Goal: Information Seeking & Learning: Learn about a topic

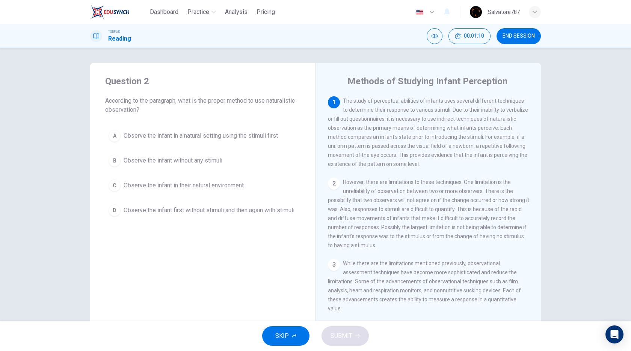
click at [301, 227] on div "Question 2 According to the paragraph, what is the proper method to use natural…" at bounding box center [202, 147] width 225 height 168
drag, startPoint x: 338, startPoint y: 140, endPoint x: 402, endPoint y: 139, distance: 63.5
click at [401, 139] on span "The study of perceptual abilities of infants uses several different techniques …" at bounding box center [428, 132] width 200 height 69
click at [220, 215] on span "Observe the infant first without stimuli and then again with stimuli" at bounding box center [209, 210] width 171 height 9
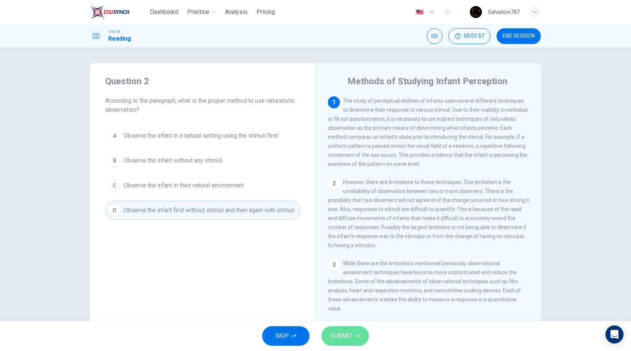
click at [333, 335] on span "SUBMIT" at bounding box center [342, 335] width 22 height 11
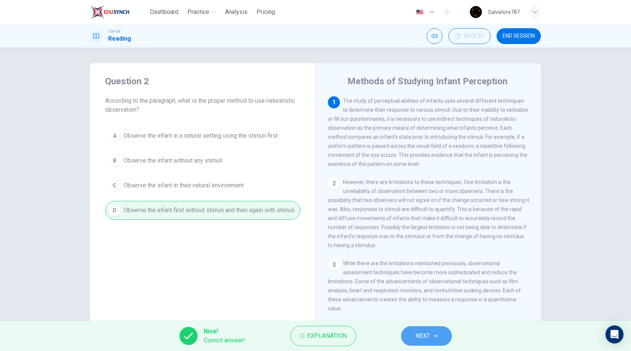
click at [413, 337] on button "NEXT" at bounding box center [426, 336] width 51 height 20
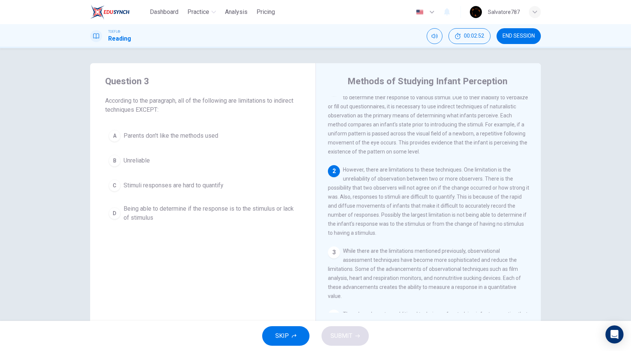
click at [133, 141] on button "A Parents don't like the methods used" at bounding box center [202, 135] width 195 height 19
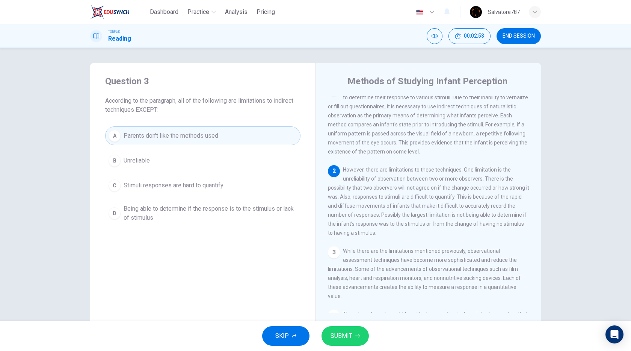
click at [343, 336] on span "SUBMIT" at bounding box center [342, 335] width 22 height 11
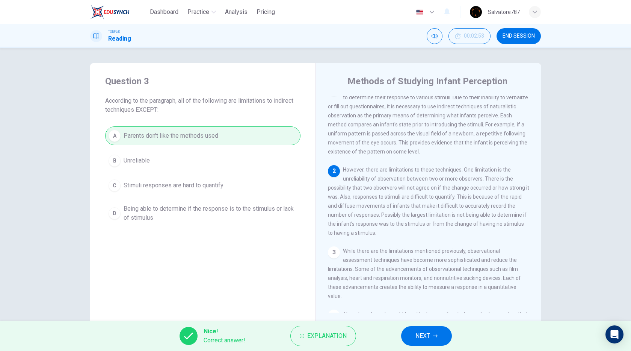
click at [441, 333] on button "NEXT" at bounding box center [426, 336] width 51 height 20
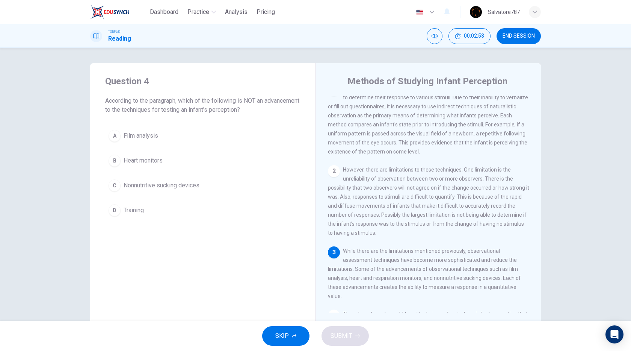
scroll to position [76, 0]
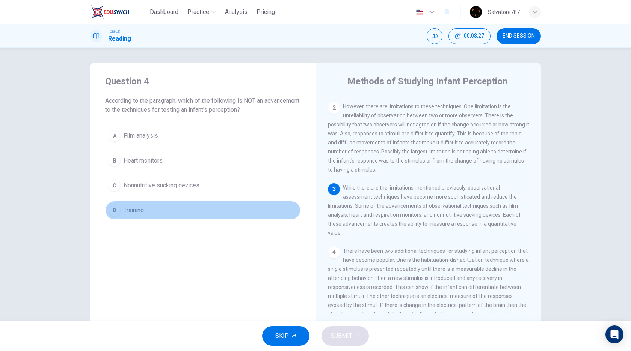
click at [201, 204] on button "D Training" at bounding box center [202, 210] width 195 height 19
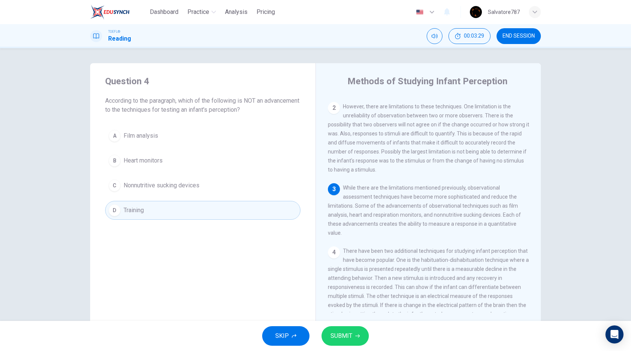
click at [345, 336] on span "SUBMIT" at bounding box center [342, 335] width 22 height 11
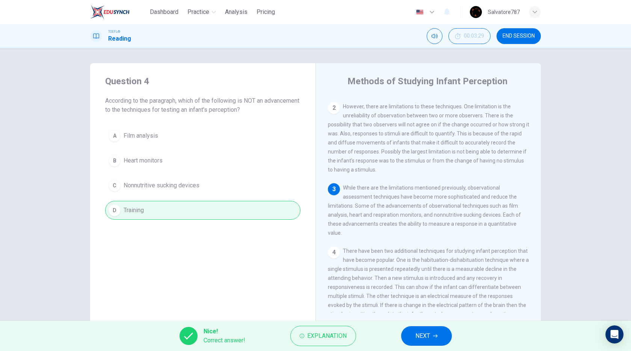
click at [428, 337] on span "NEXT" at bounding box center [423, 335] width 15 height 11
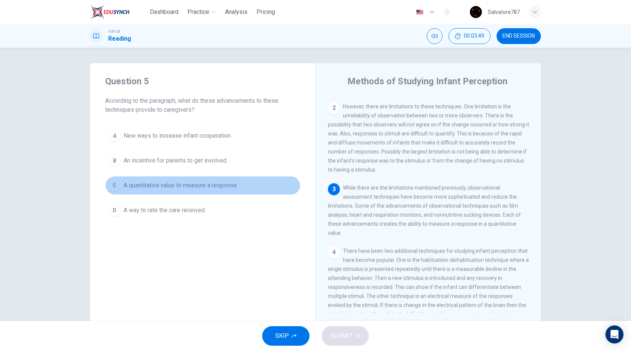
click at [168, 184] on span "A quantitative value to measure a response" at bounding box center [180, 185] width 113 height 9
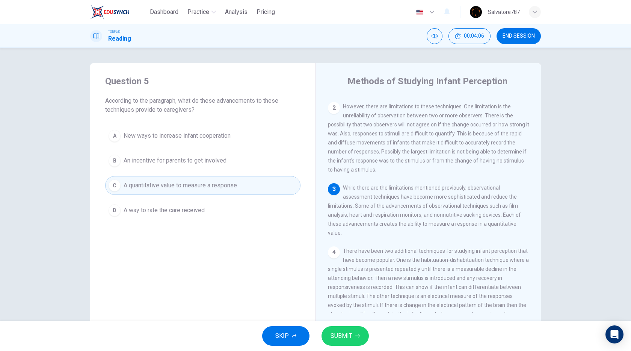
click at [349, 337] on span "SUBMIT" at bounding box center [342, 335] width 22 height 11
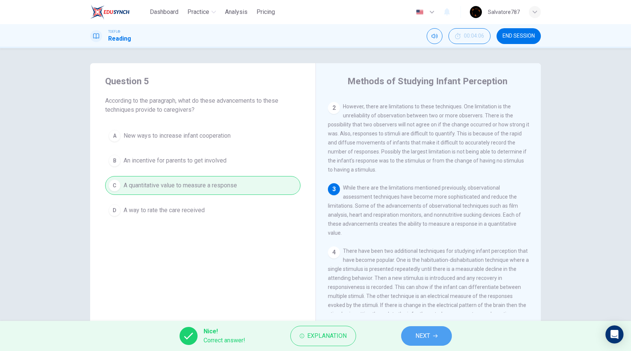
click at [409, 331] on button "NEXT" at bounding box center [426, 336] width 51 height 20
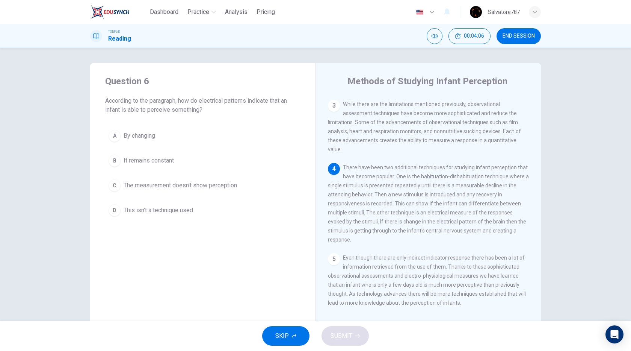
scroll to position [163, 0]
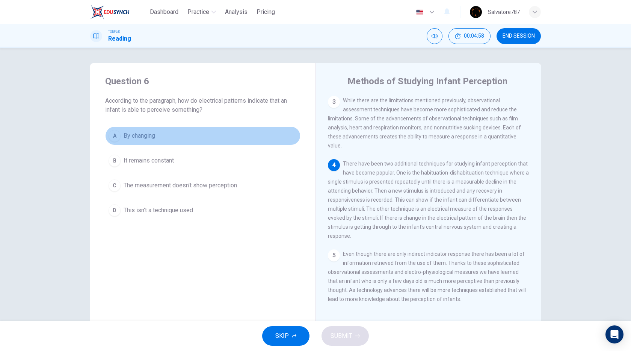
click at [211, 142] on button "A By changing" at bounding box center [202, 135] width 195 height 19
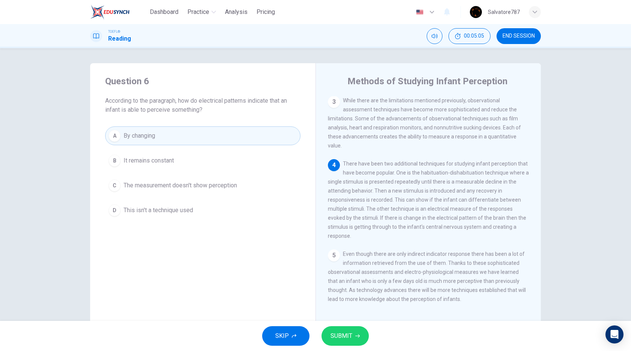
click at [346, 331] on span "SUBMIT" at bounding box center [342, 335] width 22 height 11
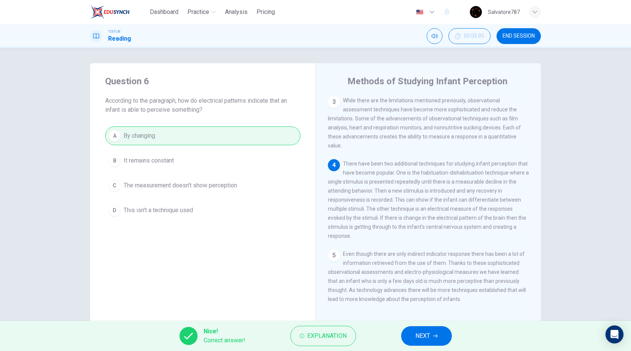
click at [401, 327] on div "Nice! Correct answer! Explanation NEXT" at bounding box center [315, 335] width 631 height 30
click at [409, 330] on button "NEXT" at bounding box center [426, 336] width 51 height 20
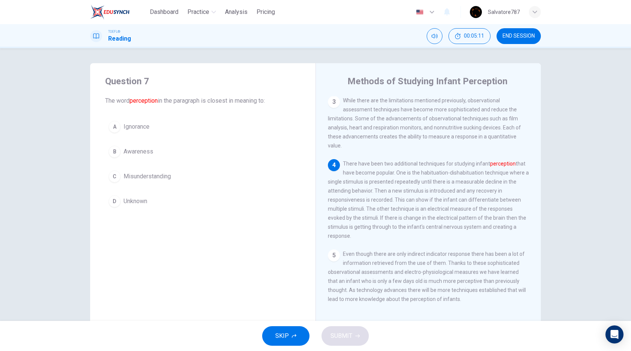
click at [167, 151] on button "B Awareness" at bounding box center [202, 151] width 195 height 19
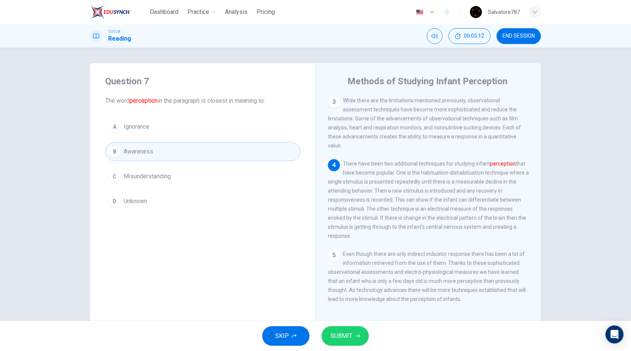
click at [337, 332] on span "SUBMIT" at bounding box center [342, 335] width 22 height 11
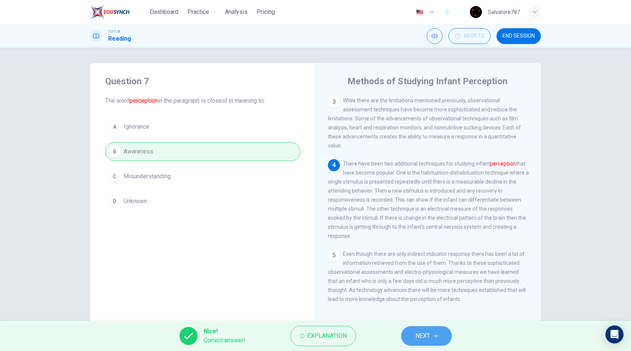
click at [402, 334] on button "NEXT" at bounding box center [426, 336] width 51 height 20
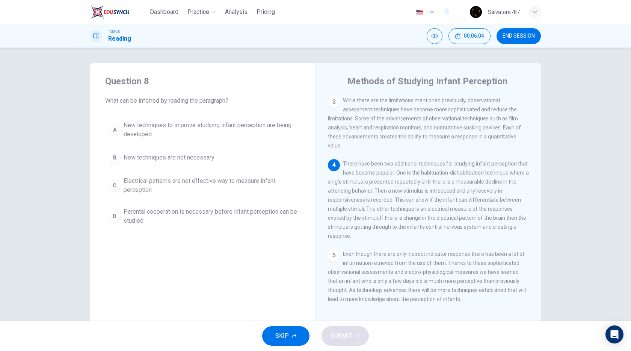
click at [216, 133] on span "New techniques to improve studying infant perception are being developed" at bounding box center [211, 130] width 174 height 18
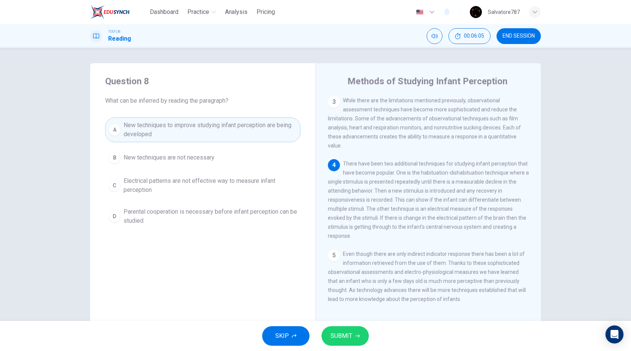
click at [345, 336] on span "SUBMIT" at bounding box center [342, 335] width 22 height 11
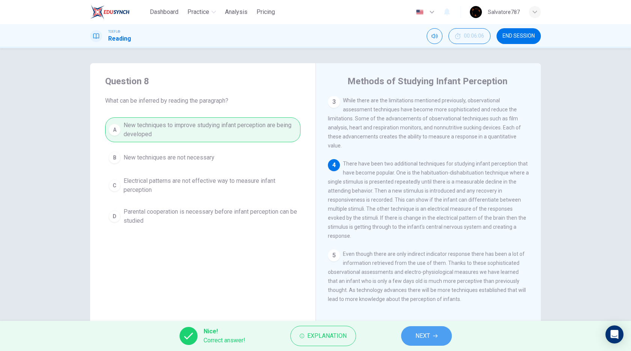
click at [411, 342] on button "NEXT" at bounding box center [426, 336] width 51 height 20
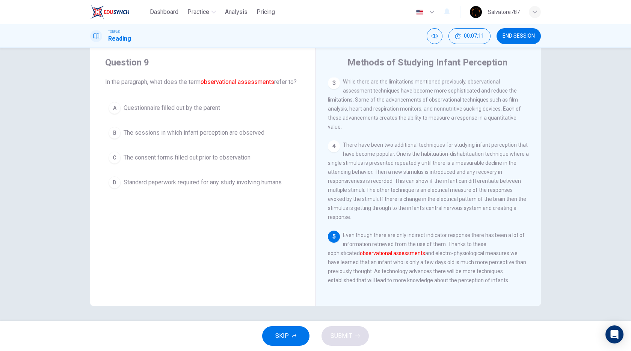
click at [196, 137] on span "The sessions in which infant perception are observed" at bounding box center [194, 132] width 141 height 9
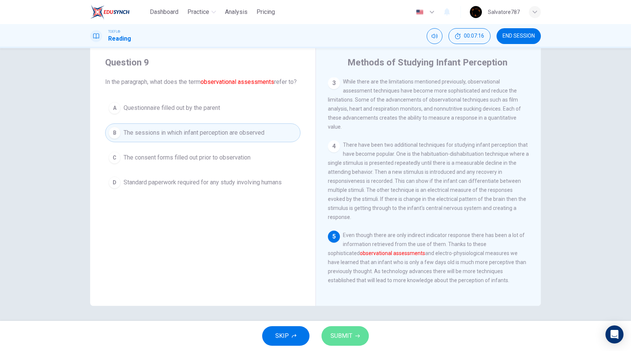
click at [349, 335] on span "SUBMIT" at bounding box center [342, 335] width 22 height 11
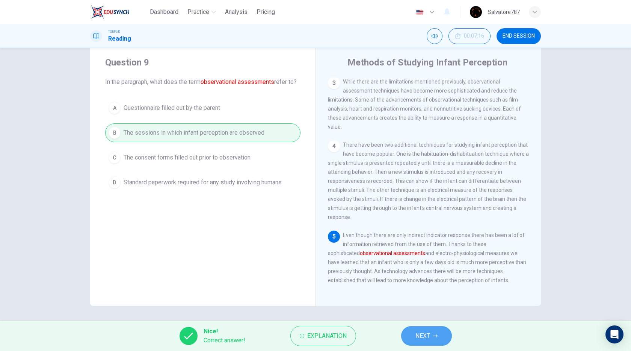
click at [410, 333] on button "NEXT" at bounding box center [426, 336] width 51 height 20
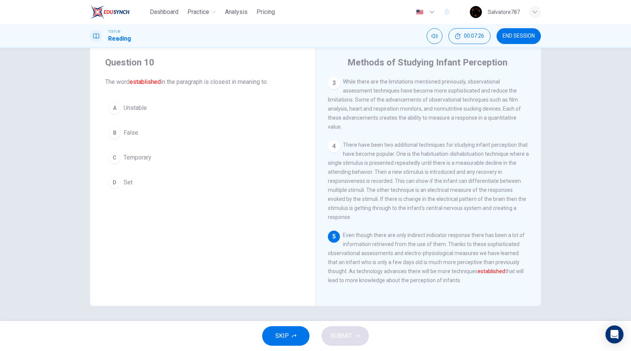
click at [151, 176] on button "D Set" at bounding box center [202, 182] width 195 height 19
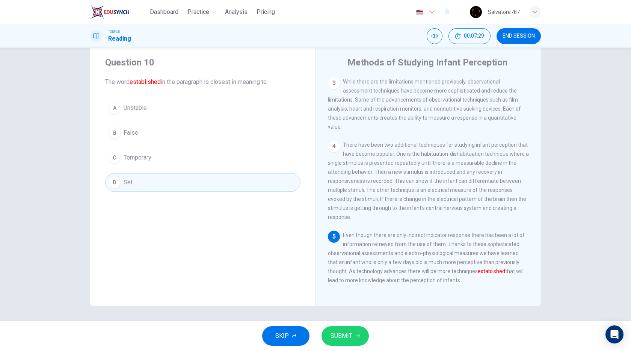
click at [359, 332] on button "SUBMIT" at bounding box center [345, 336] width 47 height 20
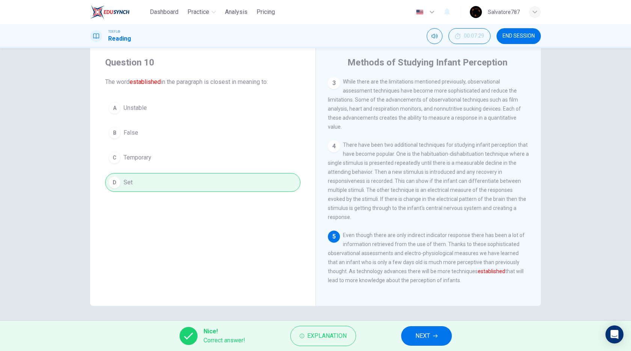
click at [436, 339] on button "NEXT" at bounding box center [426, 336] width 51 height 20
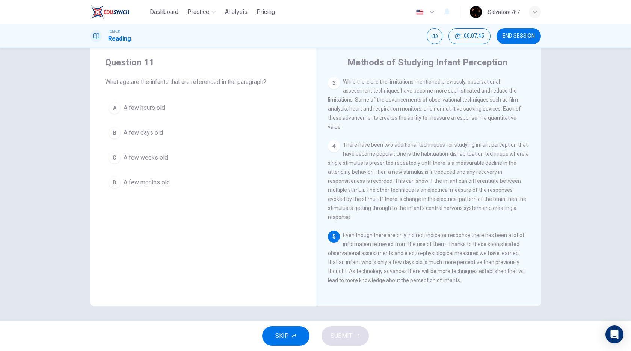
click at [205, 130] on button "B A few days old" at bounding box center [202, 132] width 195 height 19
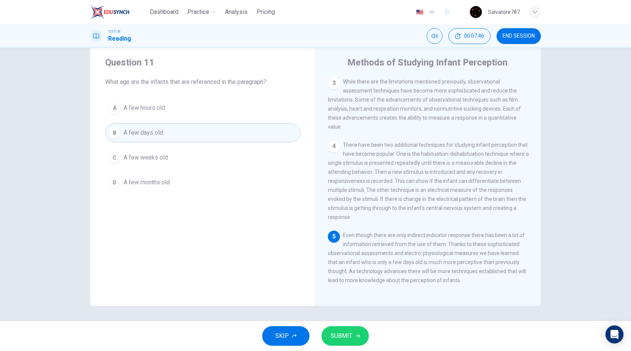
click at [337, 331] on span "SUBMIT" at bounding box center [342, 335] width 22 height 11
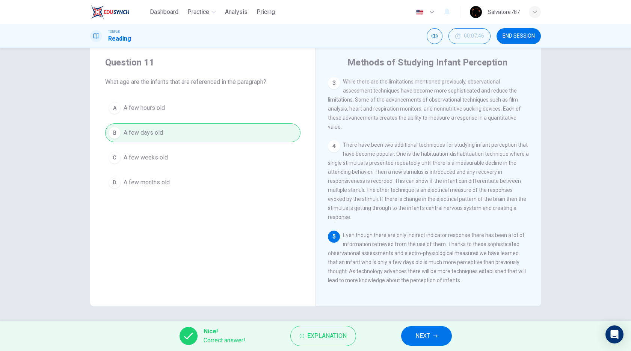
click at [416, 338] on span "NEXT" at bounding box center [423, 335] width 15 height 11
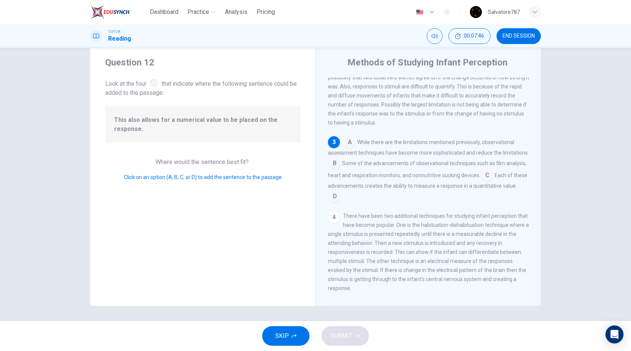
scroll to position [104, 0]
click at [341, 169] on input at bounding box center [335, 163] width 12 height 12
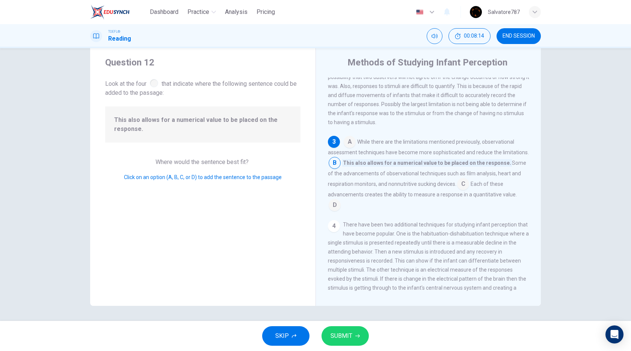
click at [341, 211] on span "D" at bounding box center [335, 205] width 12 height 12
click at [341, 212] on input at bounding box center [335, 205] width 12 height 12
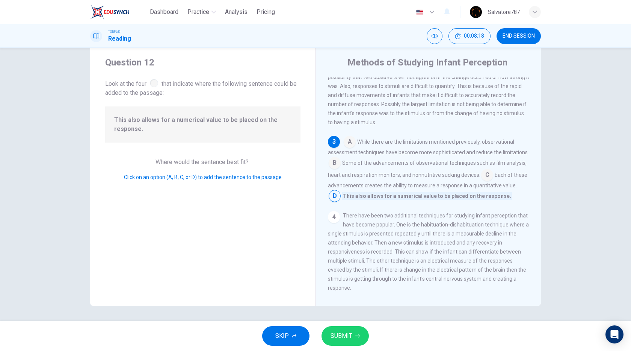
click at [493, 181] on span "C" at bounding box center [487, 175] width 12 height 12
click at [493, 181] on input at bounding box center [487, 175] width 12 height 12
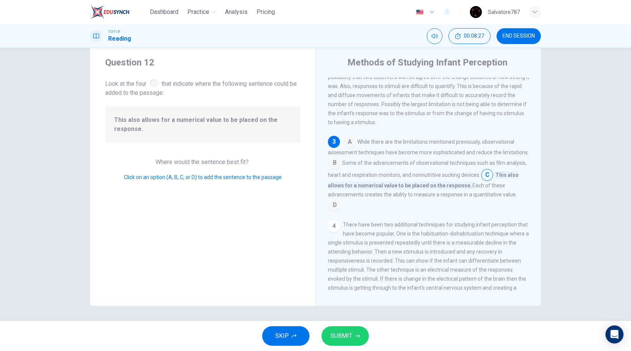
click at [348, 143] on input at bounding box center [350, 142] width 12 height 12
click at [341, 168] on input at bounding box center [335, 172] width 12 height 12
click at [341, 212] on input at bounding box center [335, 205] width 12 height 12
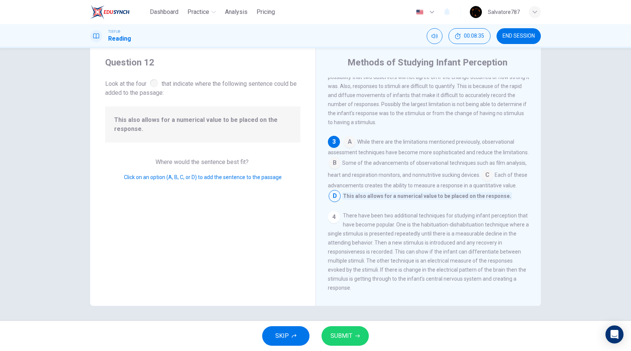
click at [338, 338] on span "SUBMIT" at bounding box center [342, 335] width 22 height 11
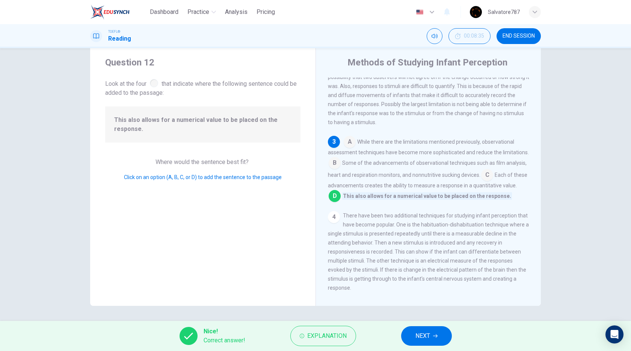
click at [408, 335] on button "NEXT" at bounding box center [426, 336] width 51 height 20
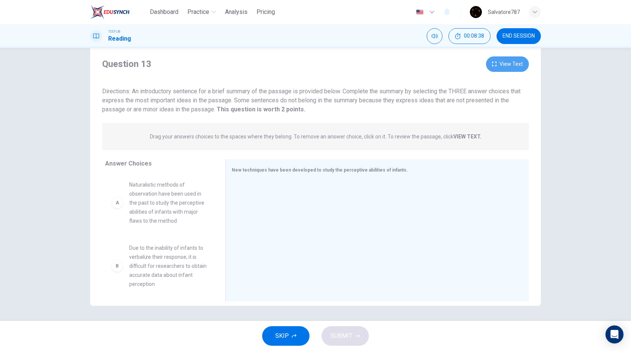
click at [495, 72] on button "View Text" at bounding box center [507, 63] width 43 height 15
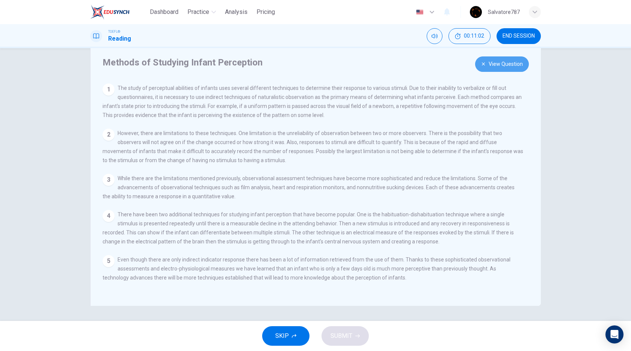
click at [475, 72] on button "View Question" at bounding box center [502, 63] width 54 height 15
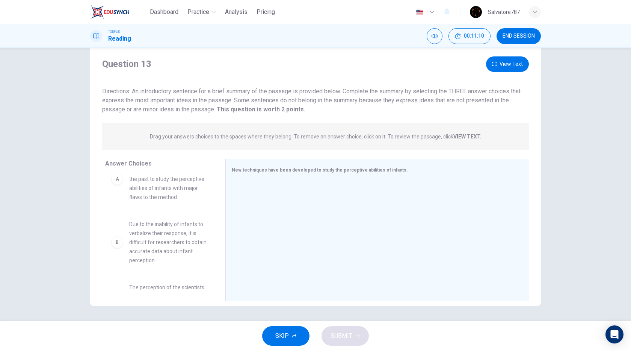
scroll to position [45, 0]
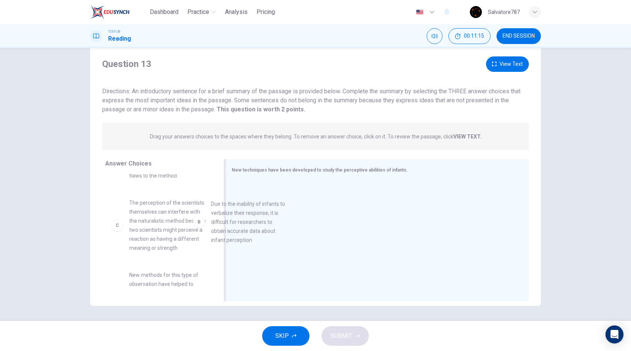
drag, startPoint x: 170, startPoint y: 234, endPoint x: 257, endPoint y: 228, distance: 87.0
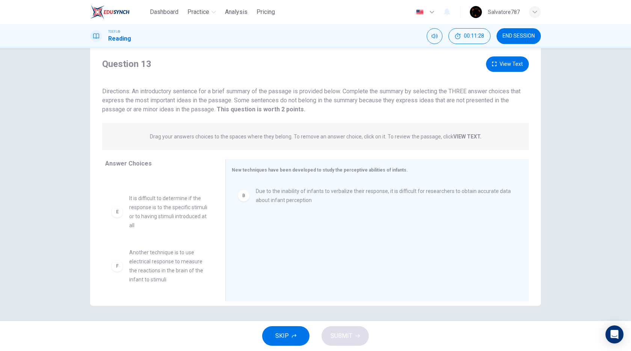
scroll to position [113, 0]
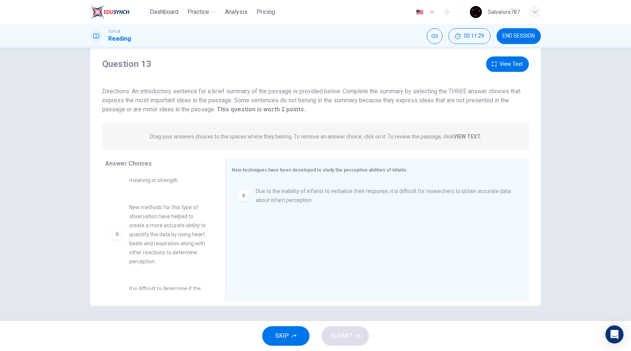
click at [495, 72] on button "View Text" at bounding box center [507, 63] width 43 height 15
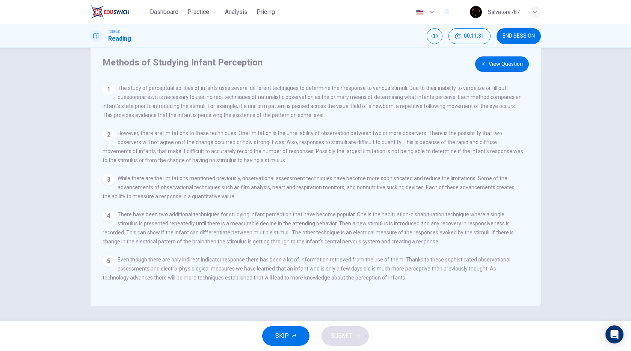
click at [475, 72] on button "View Question" at bounding box center [502, 63] width 54 height 15
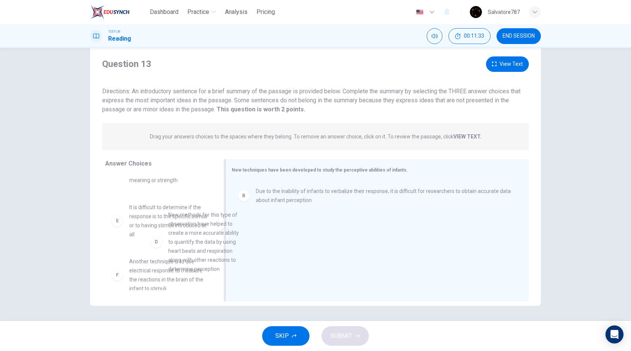
drag, startPoint x: 174, startPoint y: 228, endPoint x: 283, endPoint y: 233, distance: 109.1
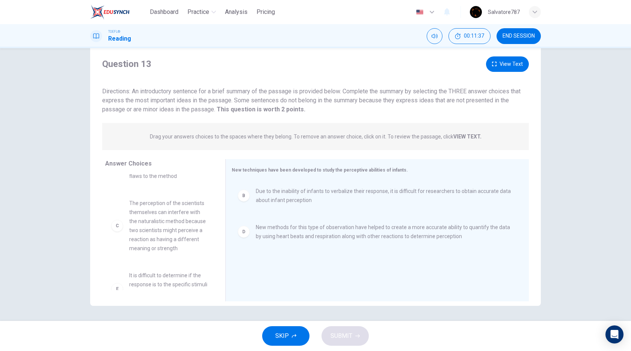
scroll to position [32, 0]
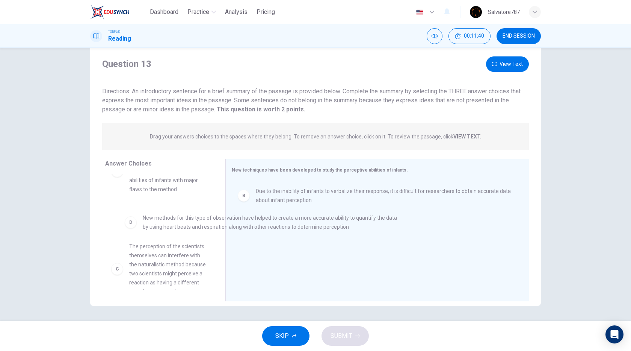
drag, startPoint x: 225, startPoint y: 241, endPoint x: 140, endPoint y: 220, distance: 87.7
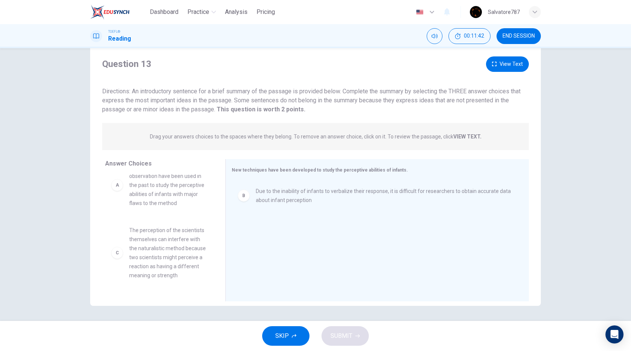
scroll to position [45, 0]
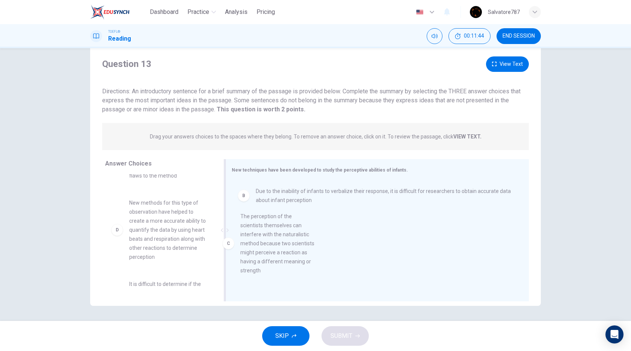
drag, startPoint x: 153, startPoint y: 231, endPoint x: 274, endPoint y: 237, distance: 121.2
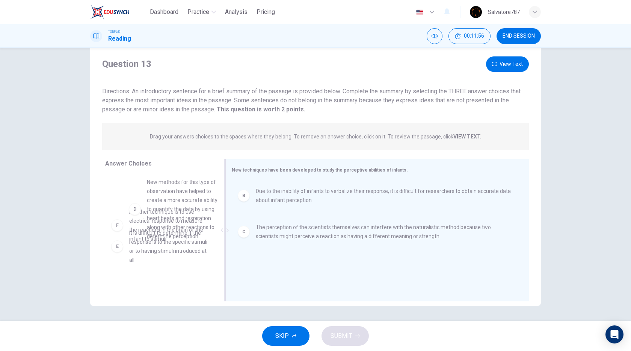
scroll to position [88, 0]
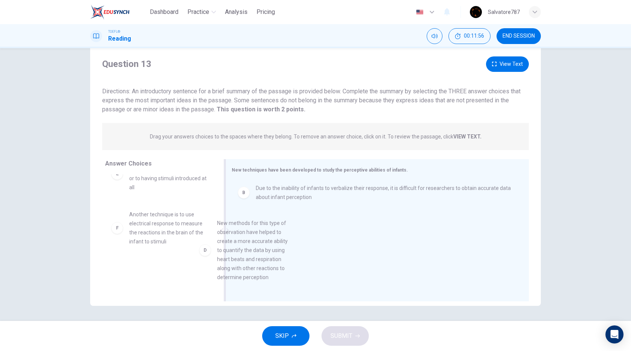
drag, startPoint x: 184, startPoint y: 212, endPoint x: 285, endPoint y: 279, distance: 120.7
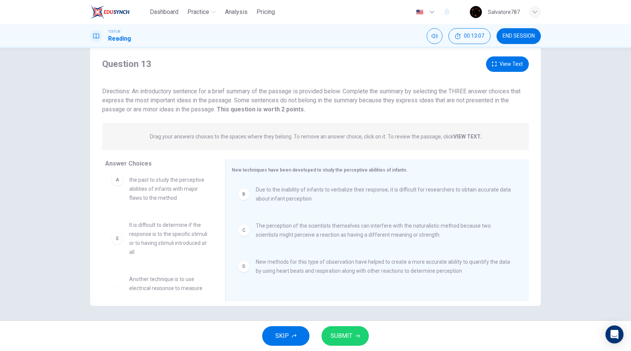
scroll to position [45, 0]
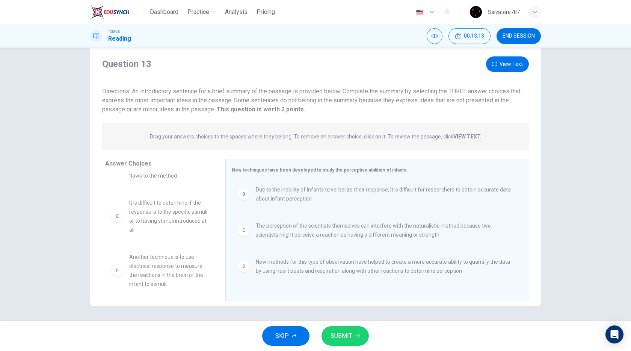
click at [351, 343] on button "SUBMIT" at bounding box center [345, 336] width 47 height 20
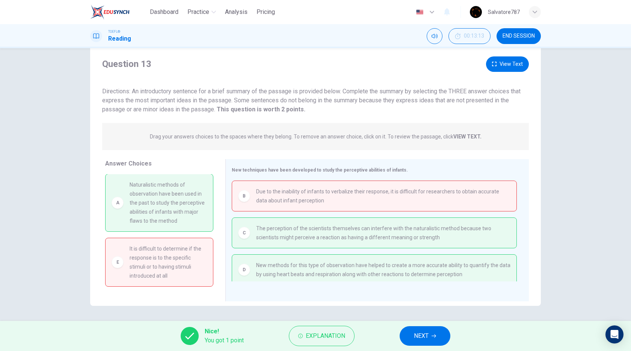
scroll to position [0, 0]
click at [496, 72] on button "View Text" at bounding box center [507, 63] width 43 height 15
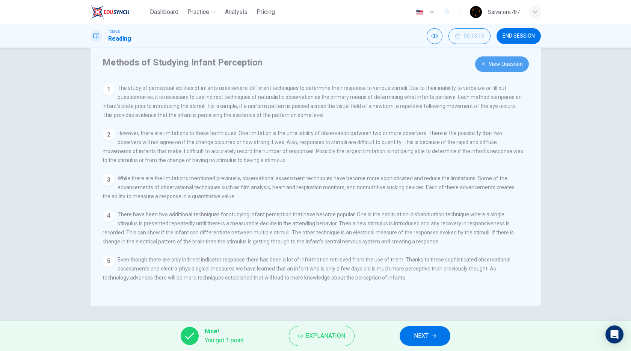
click at [496, 67] on button "View Question" at bounding box center [502, 63] width 54 height 15
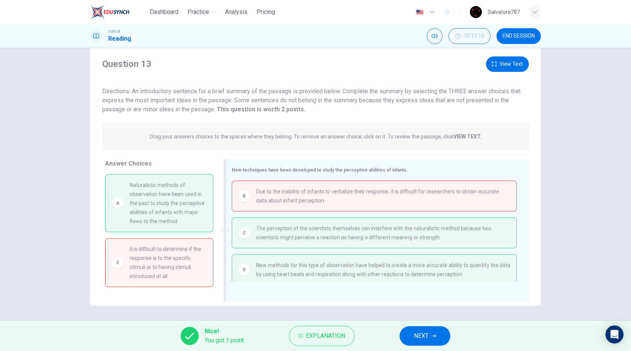
drag, startPoint x: 313, startPoint y: 209, endPoint x: 262, endPoint y: 194, distance: 53.4
click at [264, 194] on span "Due to the inability of infants to verbalize their response, it is difficult fo…" at bounding box center [383, 196] width 254 height 18
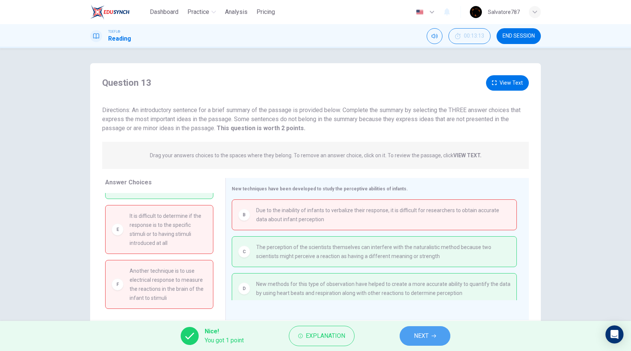
click at [431, 340] on button "NEXT" at bounding box center [425, 336] width 51 height 20
